Goal: Task Accomplishment & Management: Complete application form

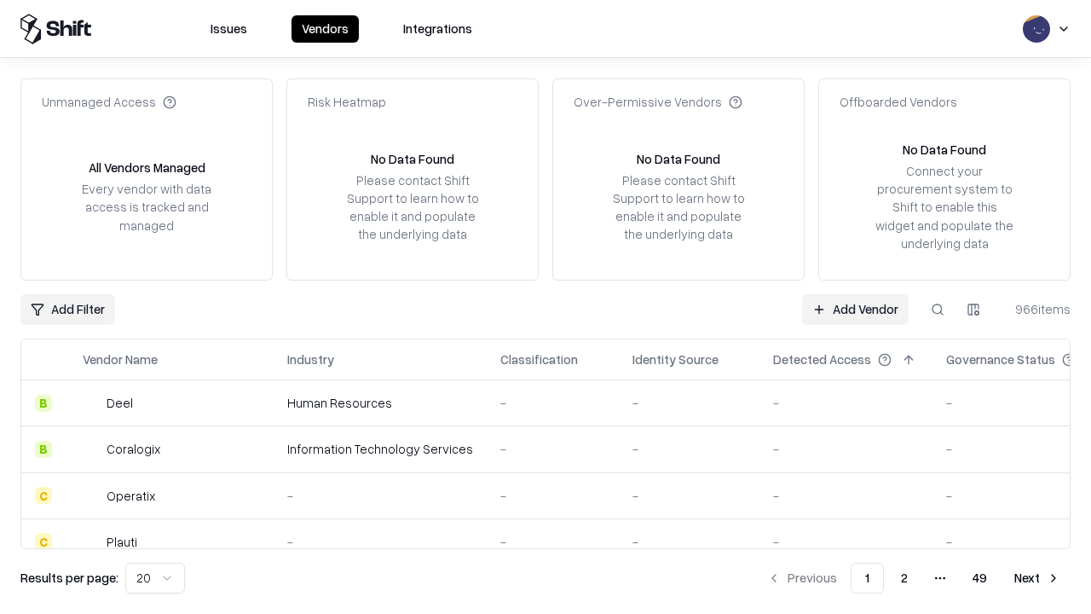
click at [855, 309] on link "Add Vendor" at bounding box center [855, 309] width 107 height 31
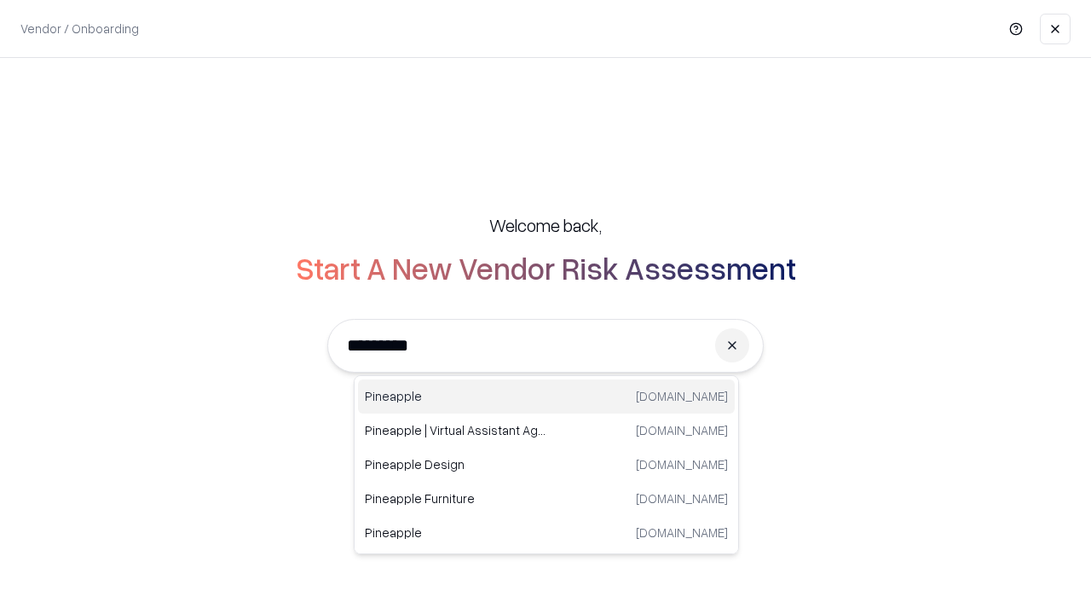
click at [546, 396] on div "Pineapple [DOMAIN_NAME]" at bounding box center [546, 396] width 377 height 34
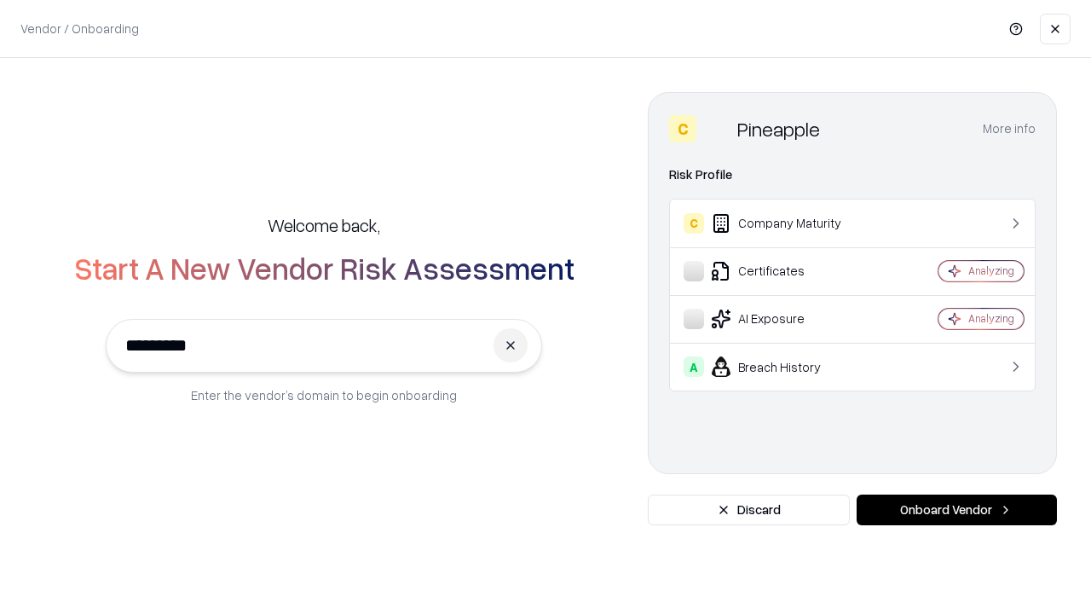
type input "*********"
click at [957, 510] on button "Onboard Vendor" at bounding box center [957, 509] width 200 height 31
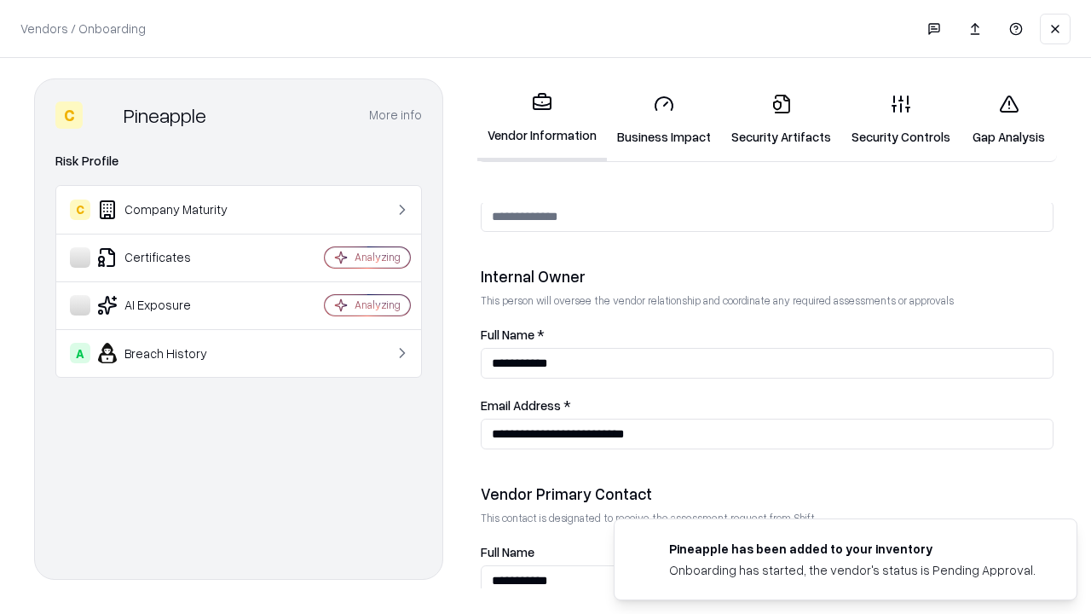
scroll to position [883, 0]
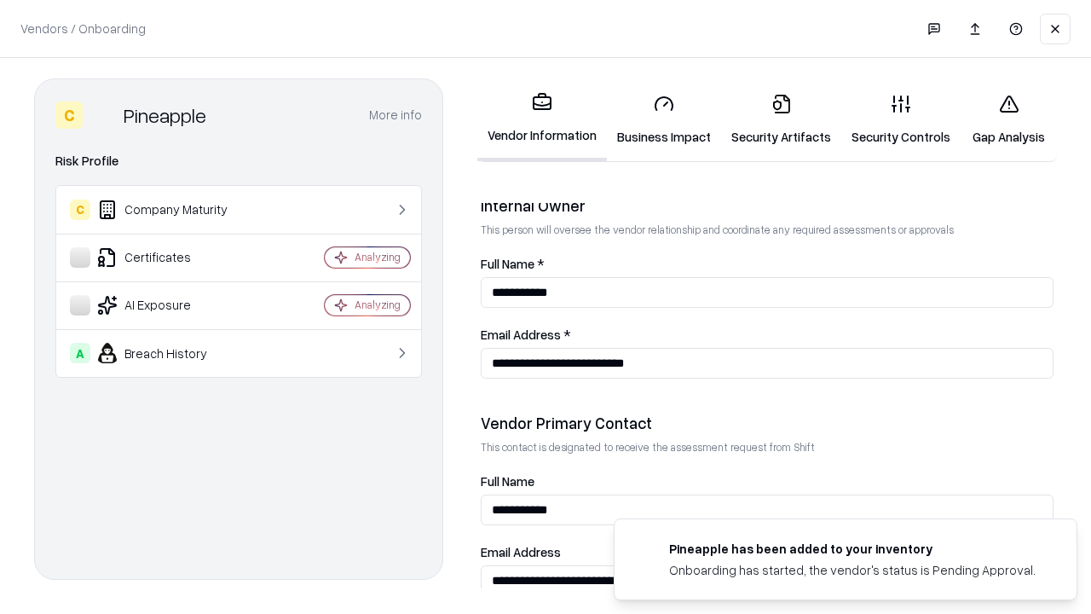
click at [781, 119] on link "Security Artifacts" at bounding box center [781, 119] width 120 height 79
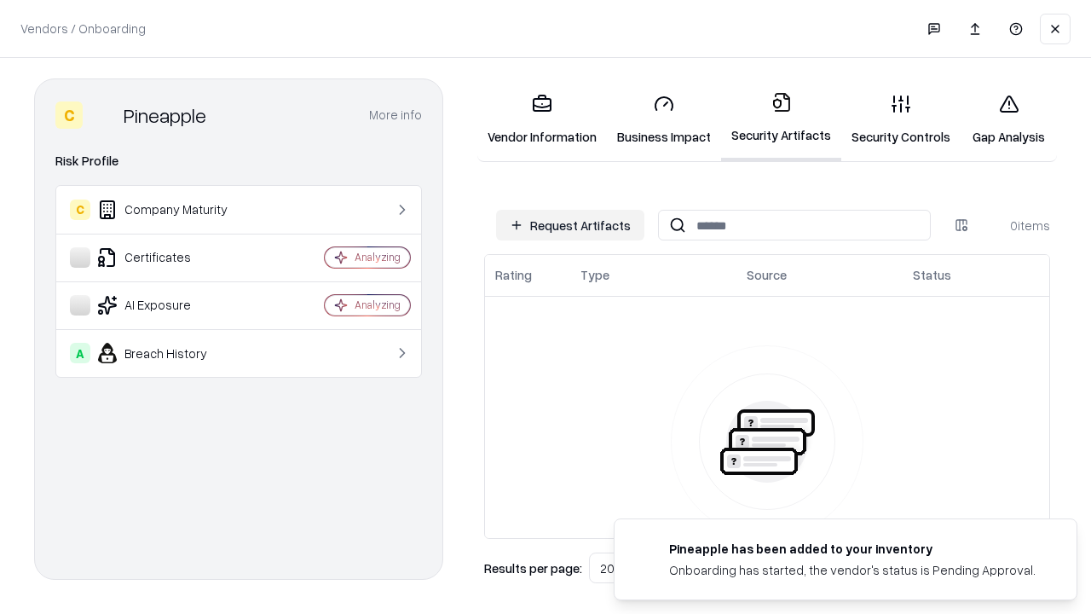
click at [570, 225] on button "Request Artifacts" at bounding box center [570, 225] width 148 height 31
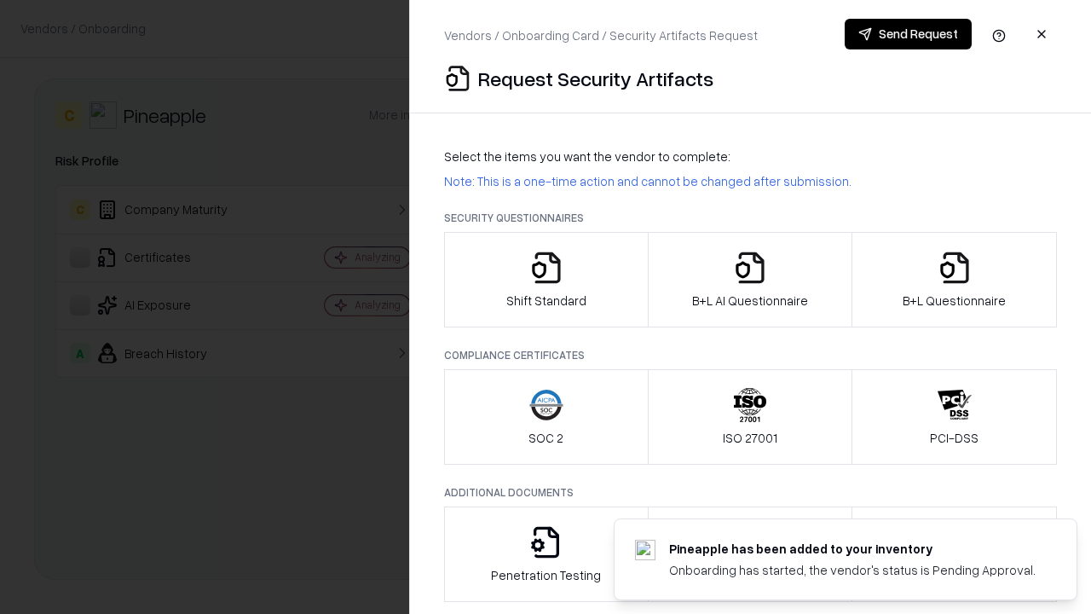
click at [954, 280] on icon "button" at bounding box center [955, 268] width 34 height 34
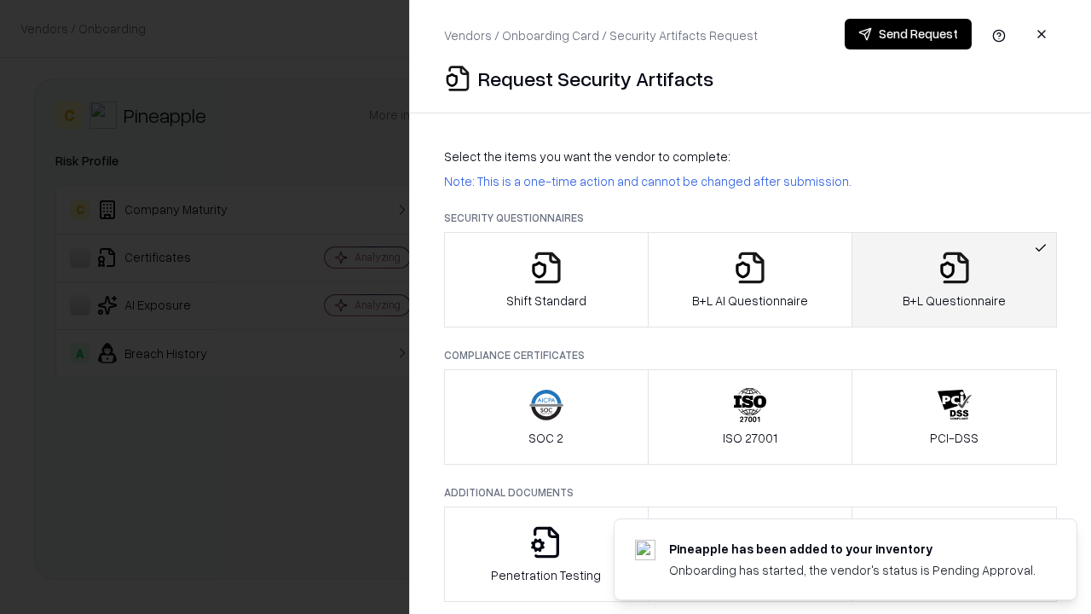
click at [749, 280] on icon "button" at bounding box center [750, 268] width 34 height 34
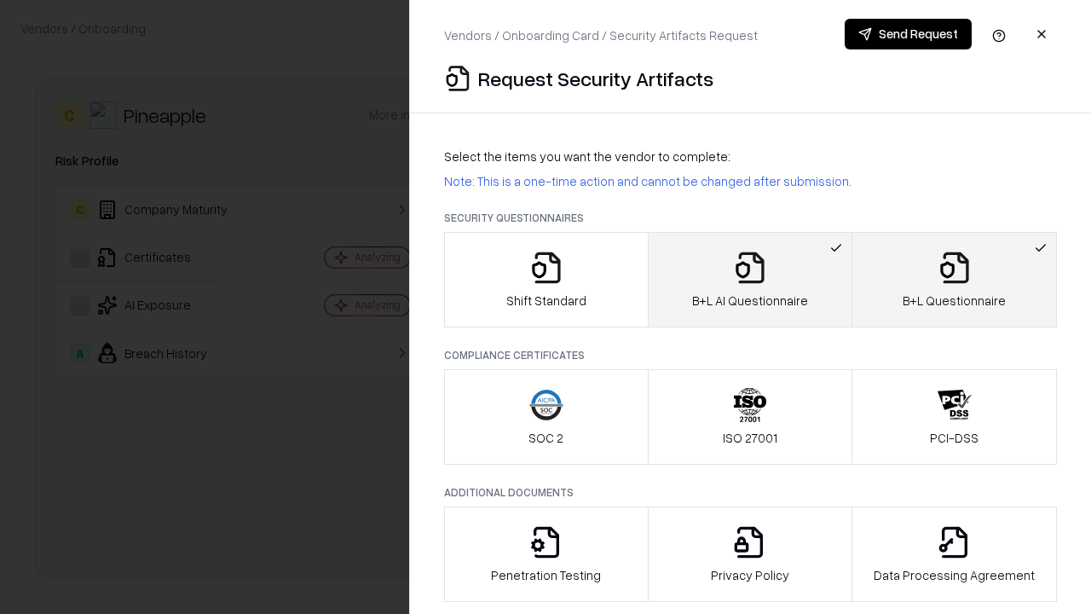
click at [908, 34] on button "Send Request" at bounding box center [908, 34] width 127 height 31
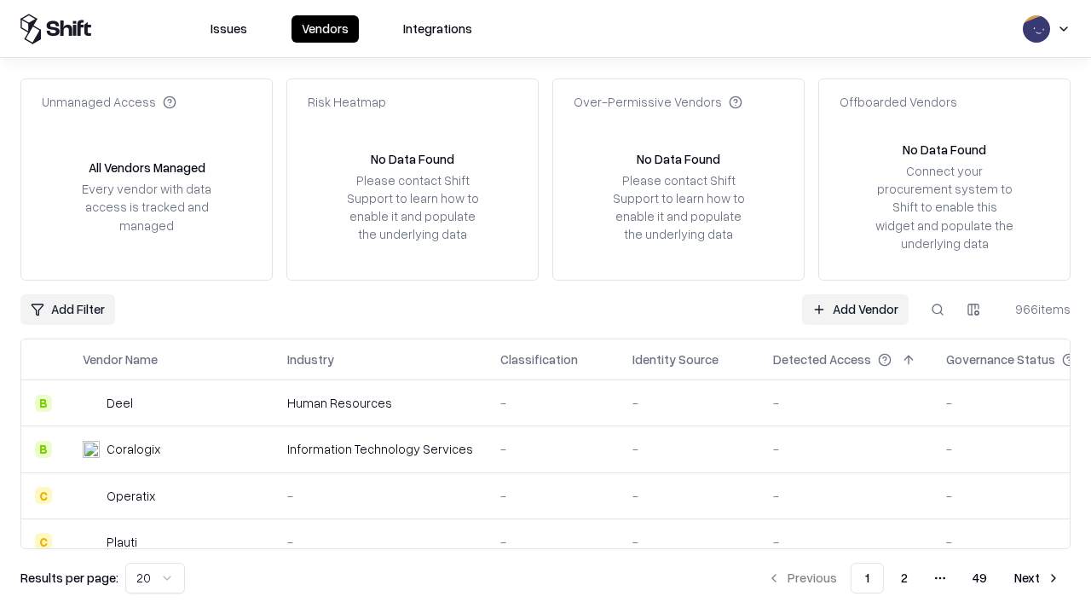
click at [938, 309] on button at bounding box center [937, 309] width 31 height 31
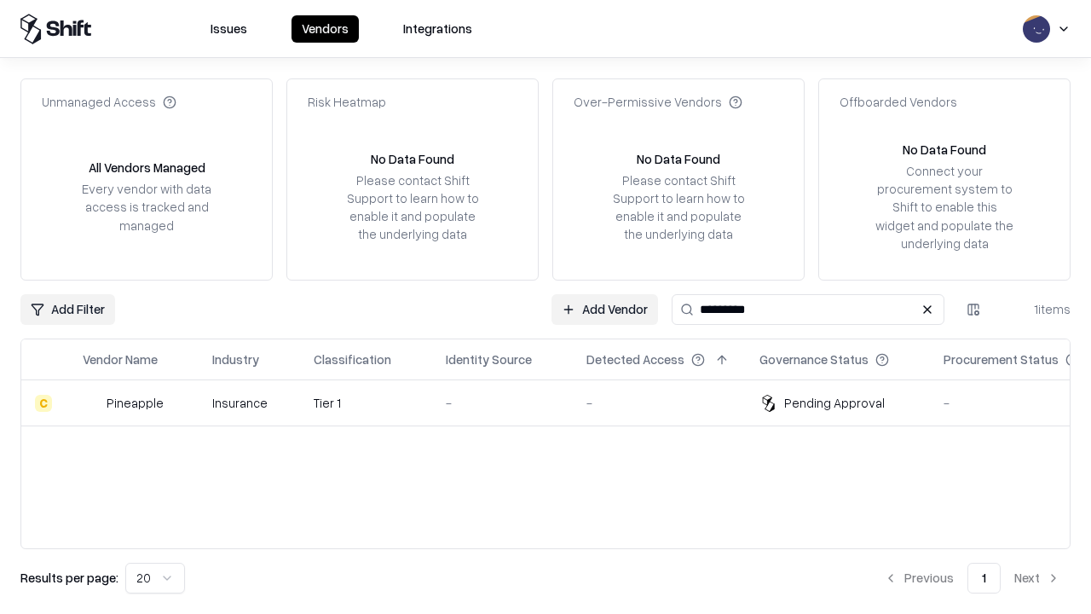
type input "*********"
click at [556, 402] on div "-" at bounding box center [502, 403] width 113 height 18
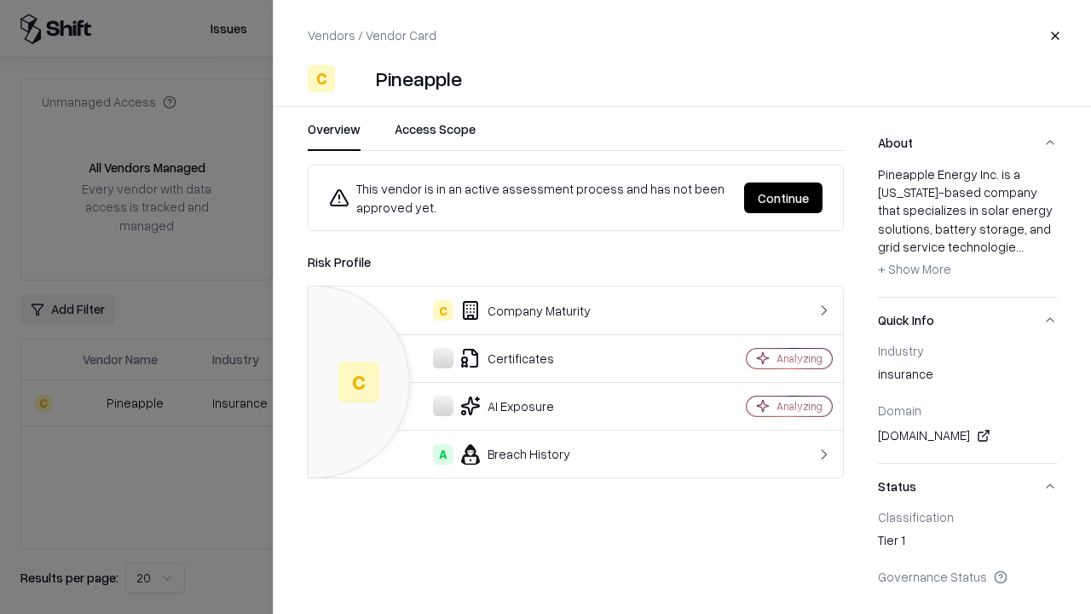
click at [784, 198] on button "Continue" at bounding box center [783, 197] width 78 height 31
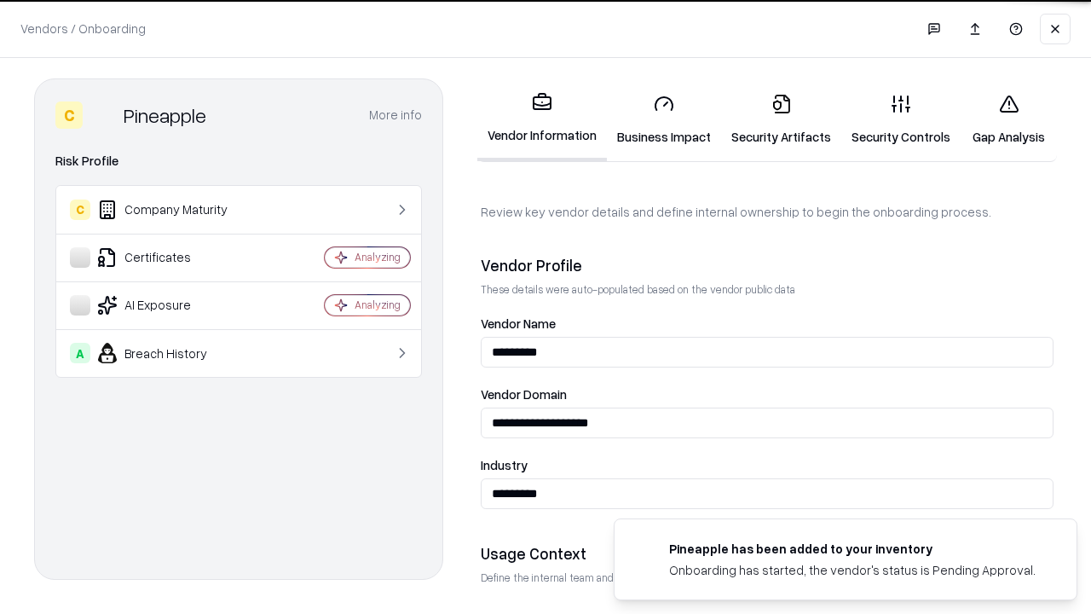
click at [781, 119] on link "Security Artifacts" at bounding box center [781, 119] width 120 height 79
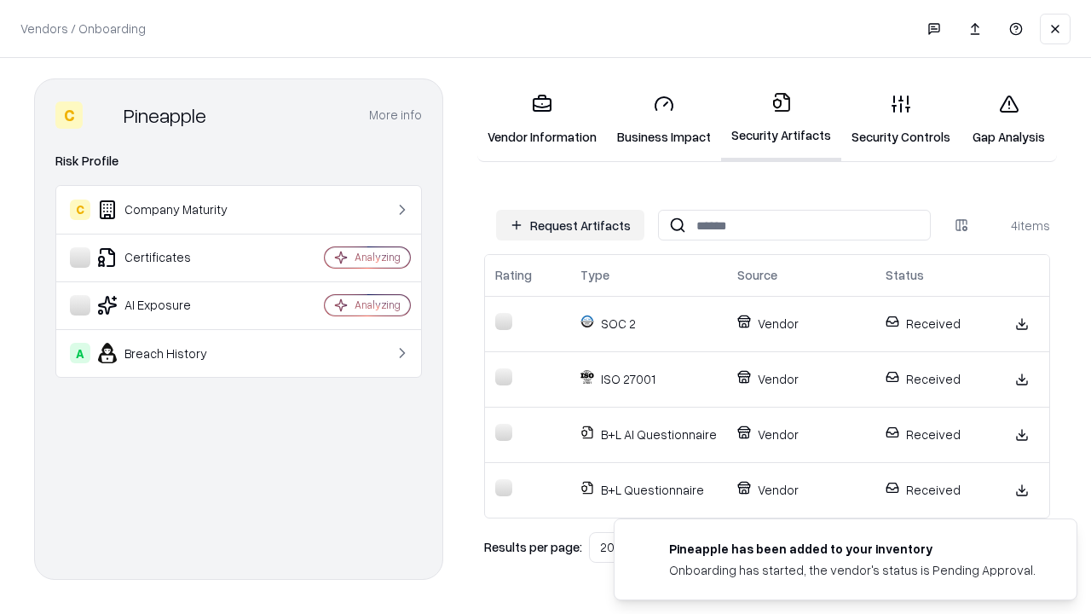
click at [1009, 119] on link "Gap Analysis" at bounding box center [1009, 119] width 96 height 79
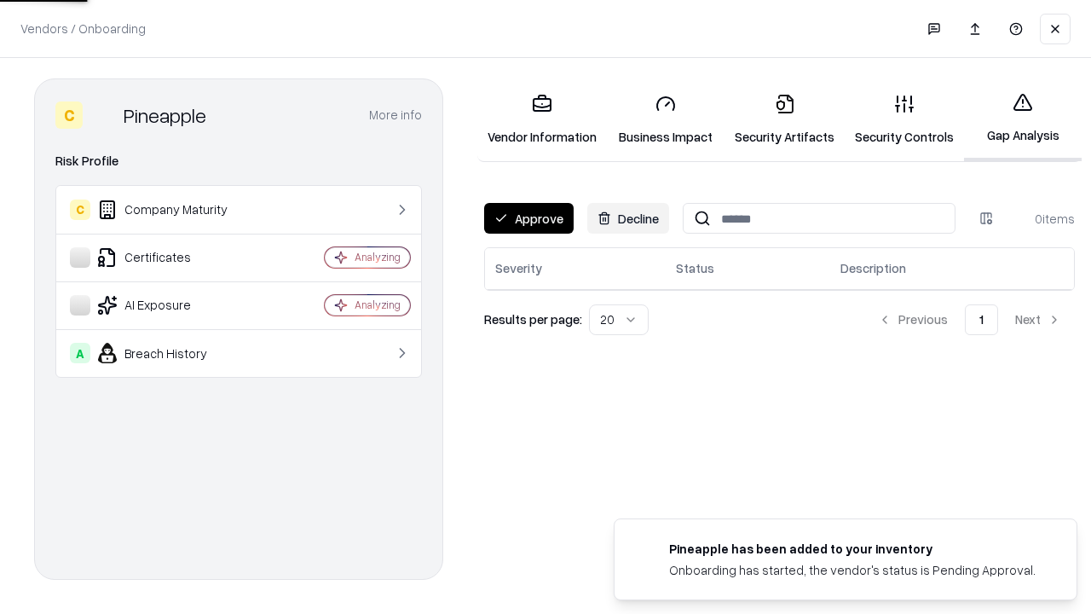
click at [529, 218] on button "Approve" at bounding box center [529, 218] width 90 height 31
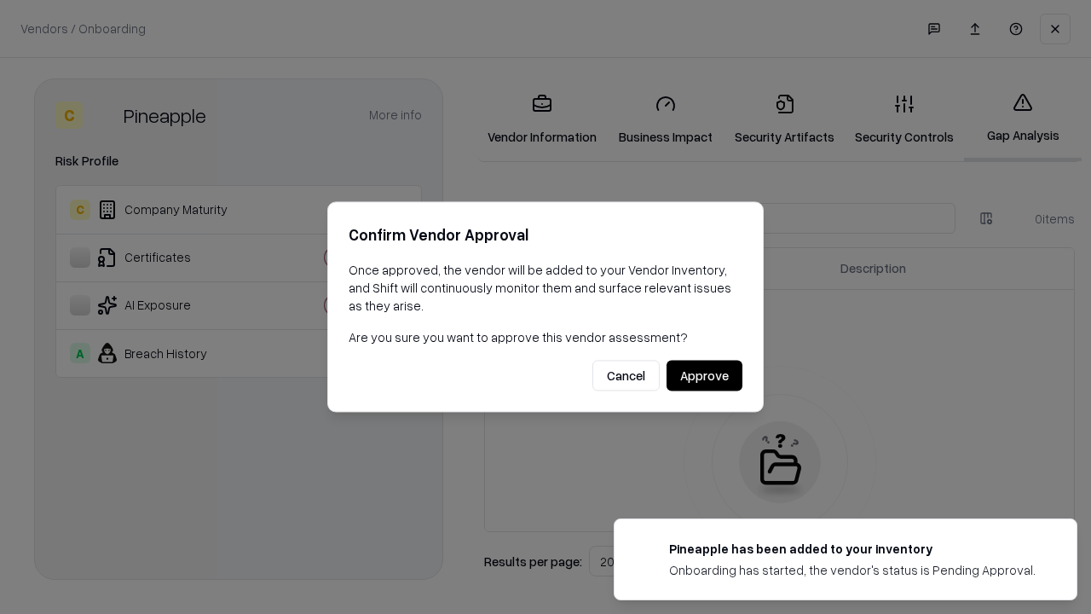
click at [704, 375] on button "Approve" at bounding box center [705, 376] width 76 height 31
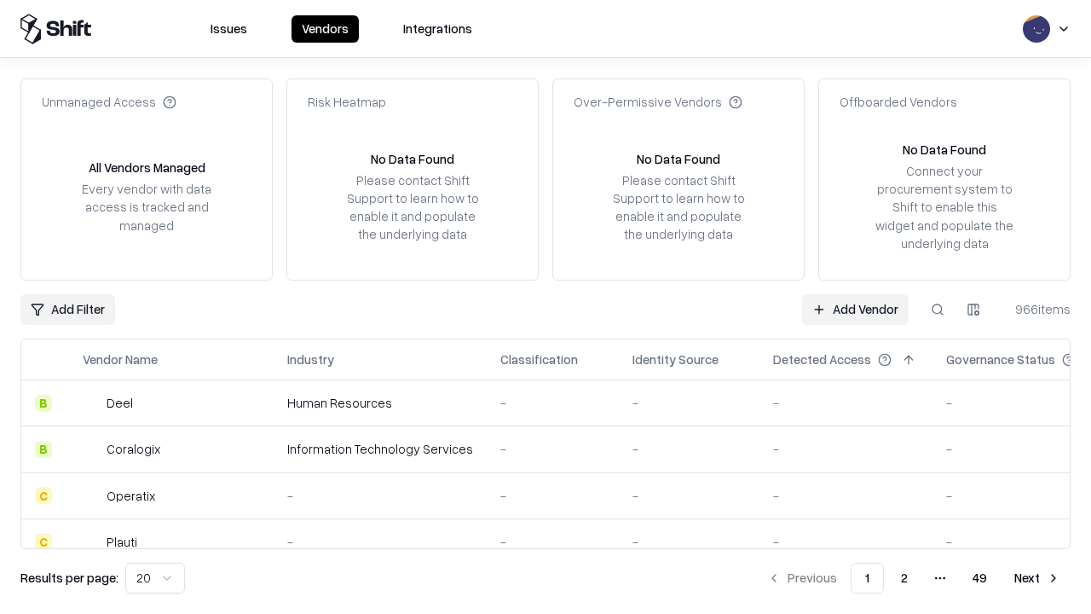
type input "*********"
click at [855, 309] on link "Add Vendor" at bounding box center [855, 309] width 107 height 31
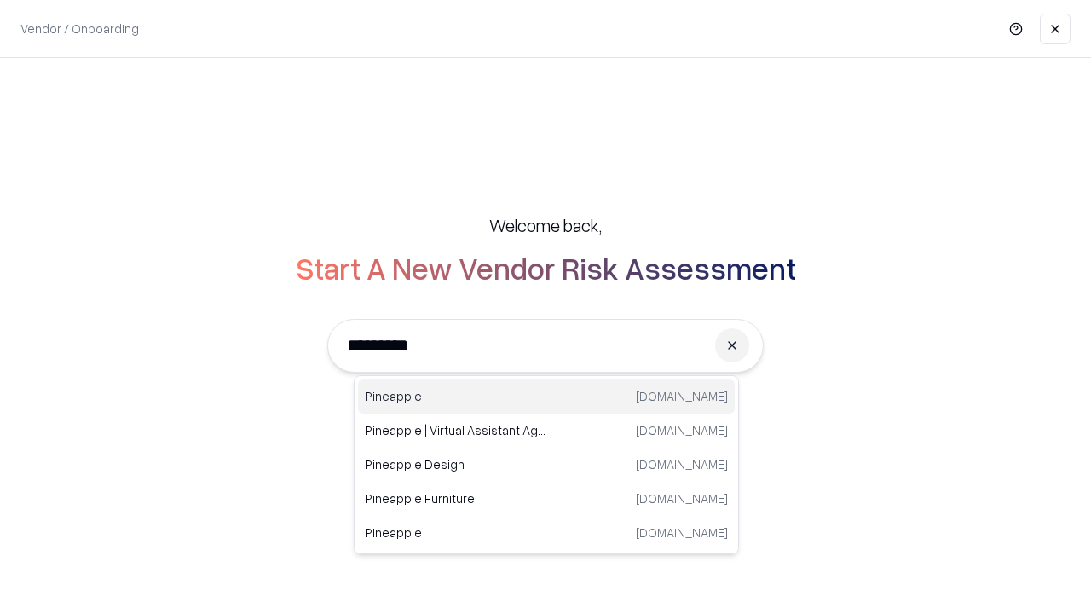
click at [546, 396] on div "Pineapple [DOMAIN_NAME]" at bounding box center [546, 396] width 377 height 34
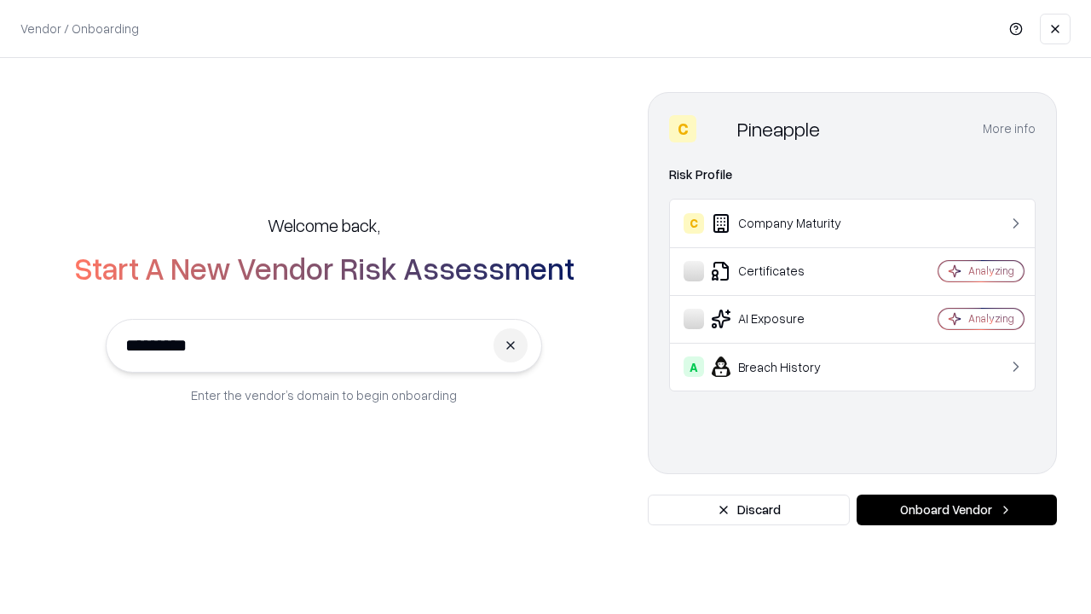
type input "*********"
click at [957, 510] on button "Onboard Vendor" at bounding box center [957, 509] width 200 height 31
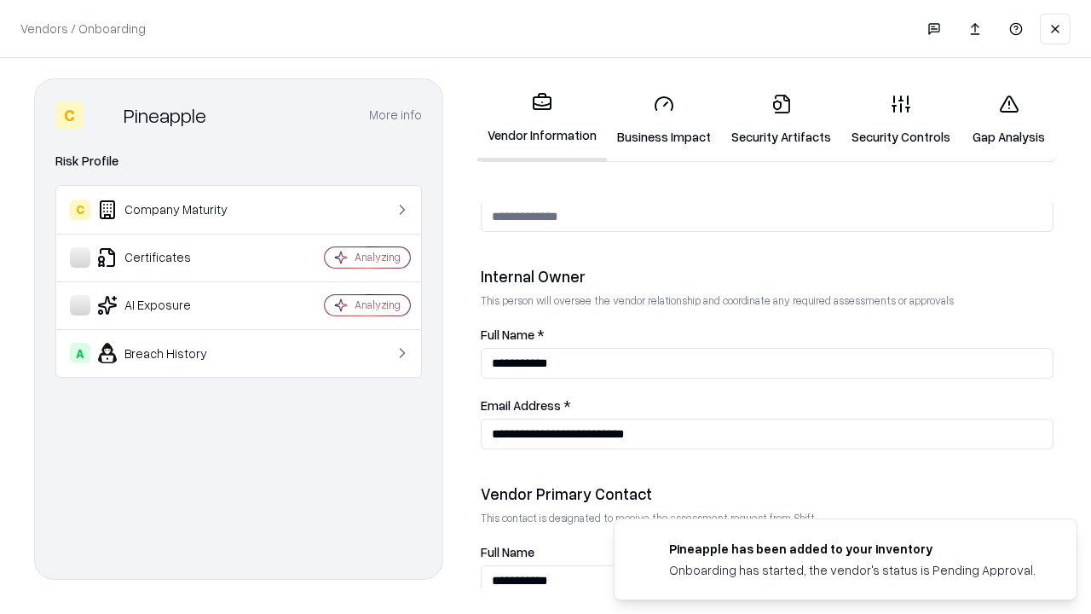
scroll to position [883, 0]
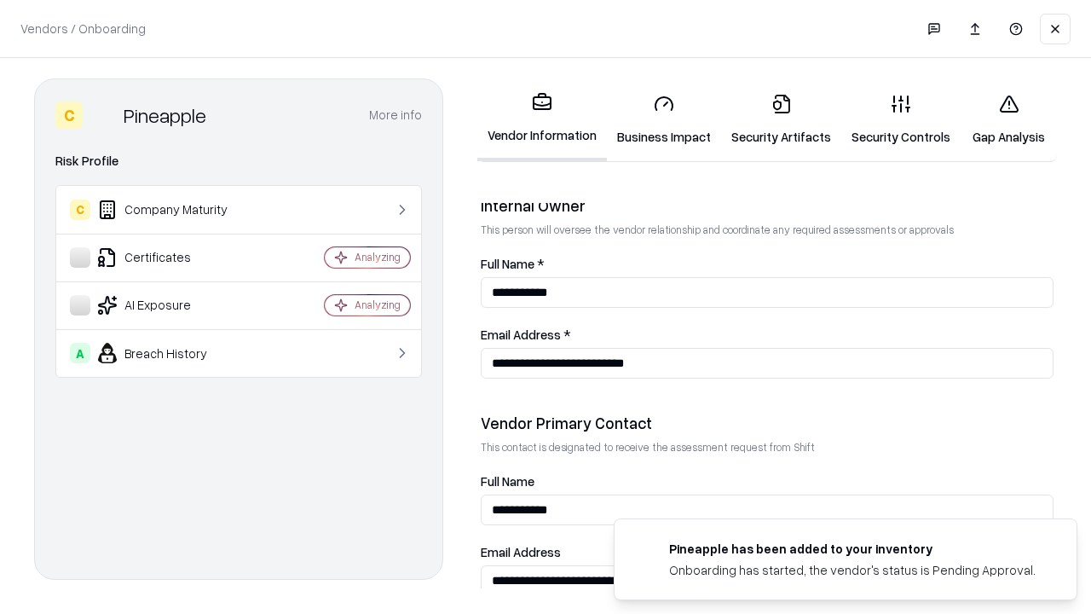
click at [1009, 119] on link "Gap Analysis" at bounding box center [1009, 119] width 96 height 79
